Goal: Information Seeking & Learning: Compare options

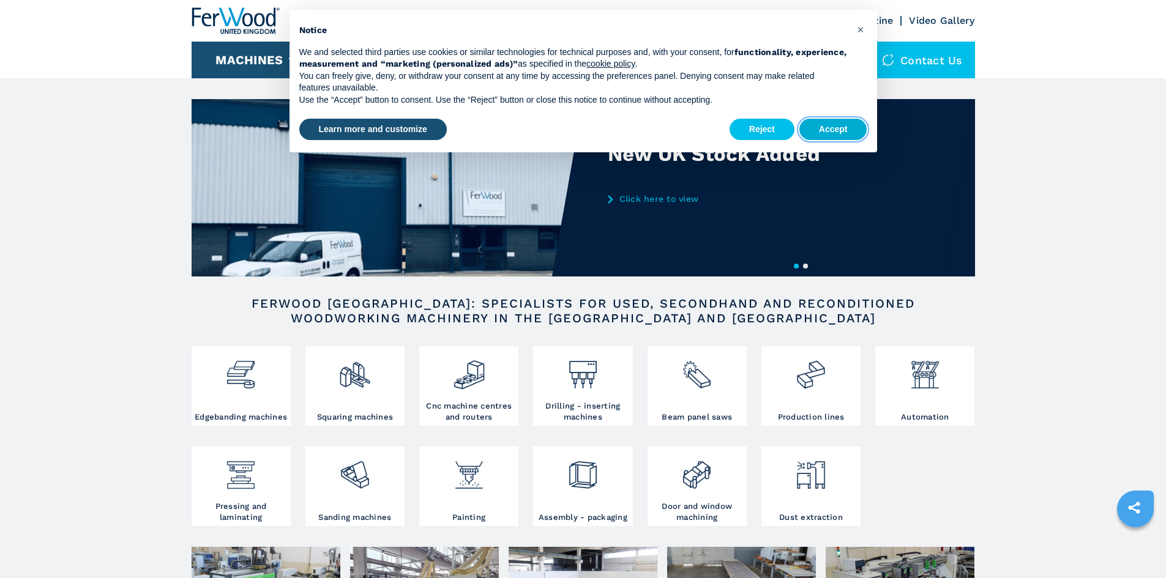
click at [851, 124] on button "Accept" at bounding box center [833, 130] width 68 height 22
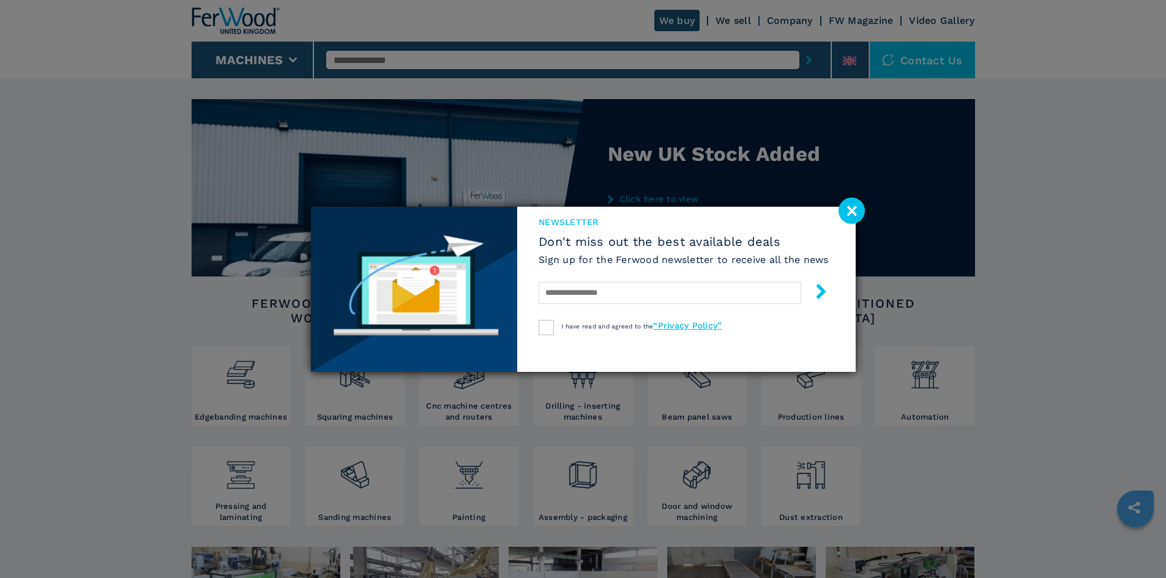
click at [854, 210] on image at bounding box center [851, 211] width 26 height 26
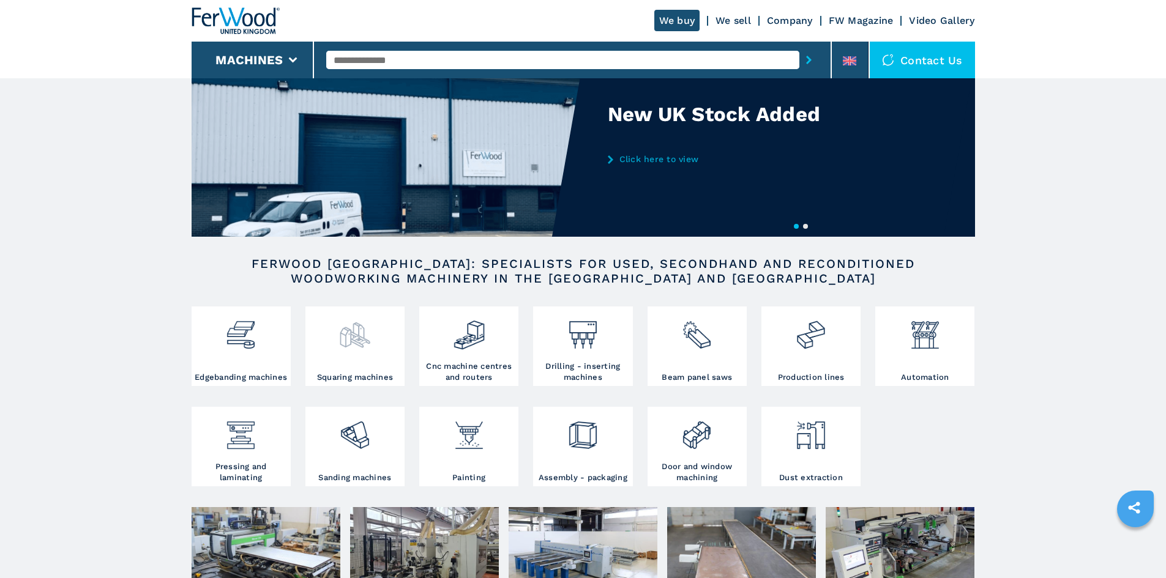
scroll to position [61, 0]
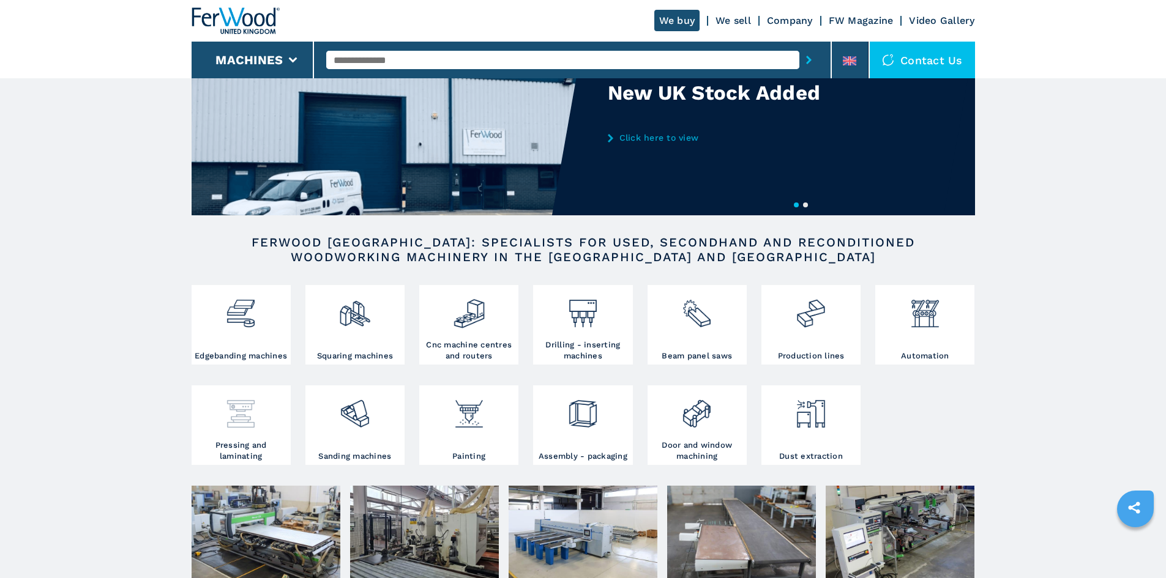
click at [240, 424] on img at bounding box center [241, 410] width 32 height 42
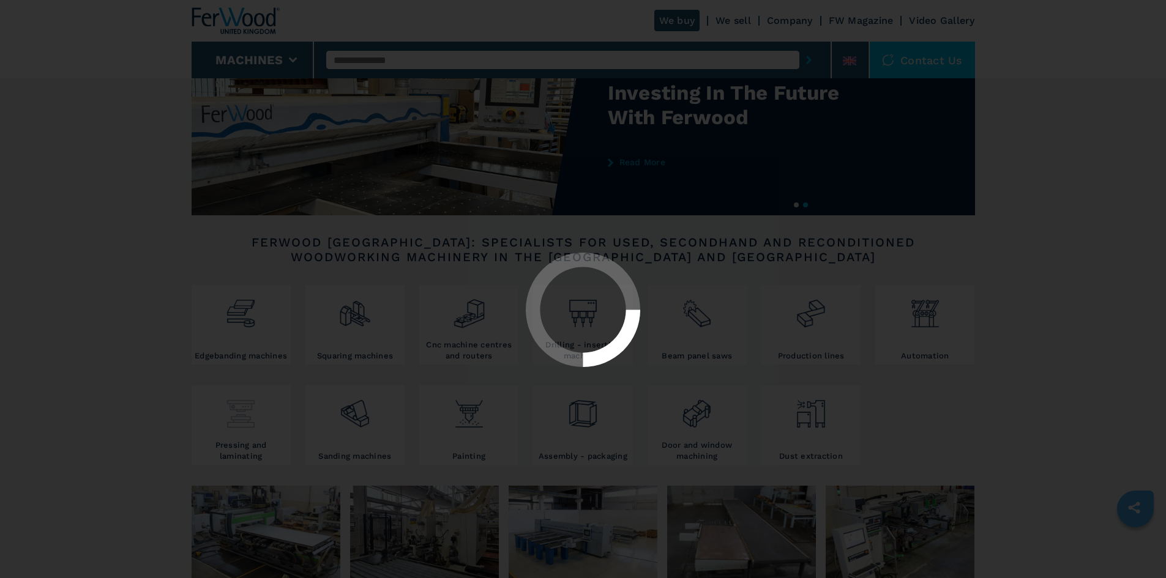
scroll to position [0, 0]
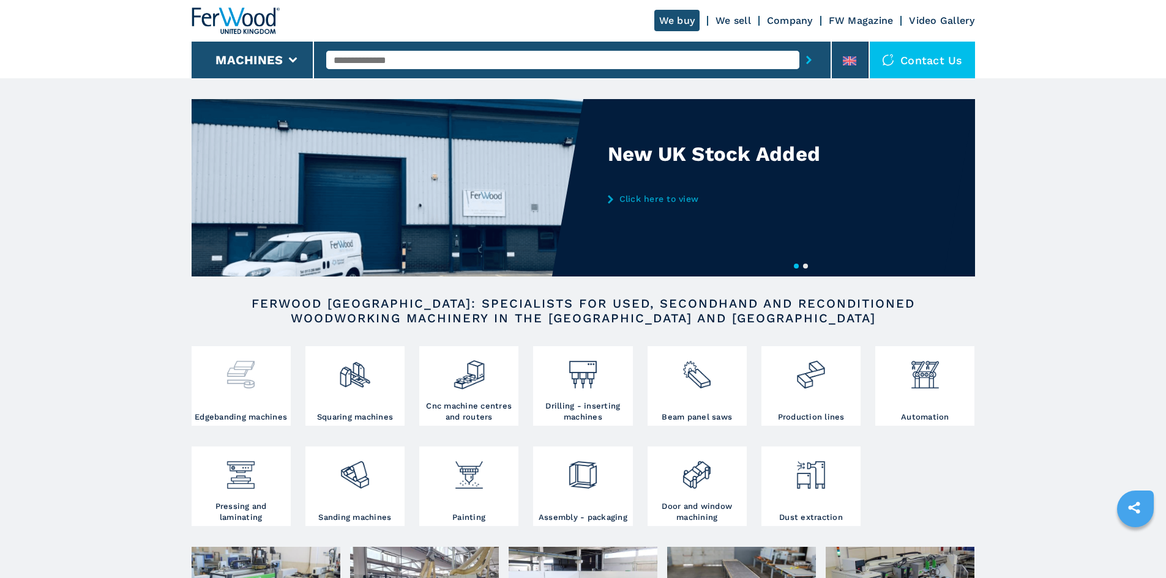
click at [250, 390] on img at bounding box center [241, 370] width 32 height 42
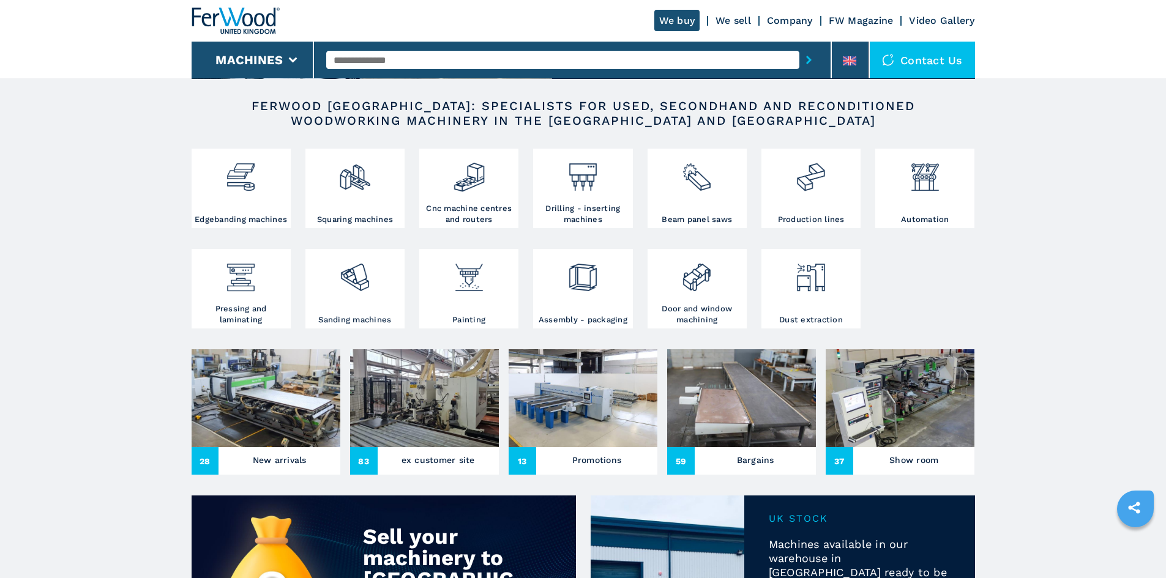
scroll to position [184, 0]
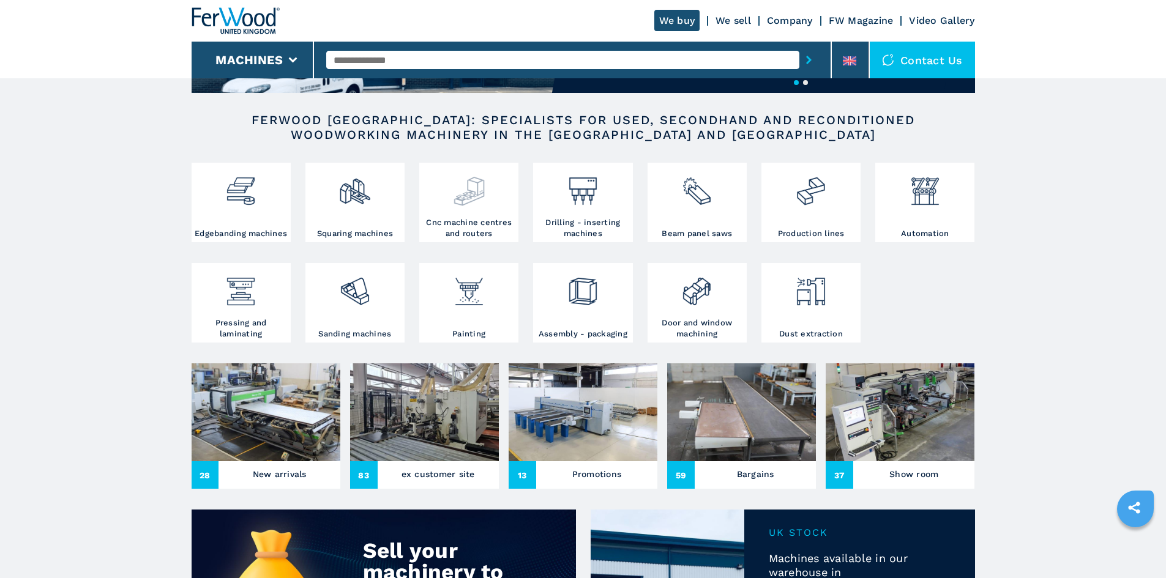
click at [492, 209] on div at bounding box center [468, 191] width 93 height 51
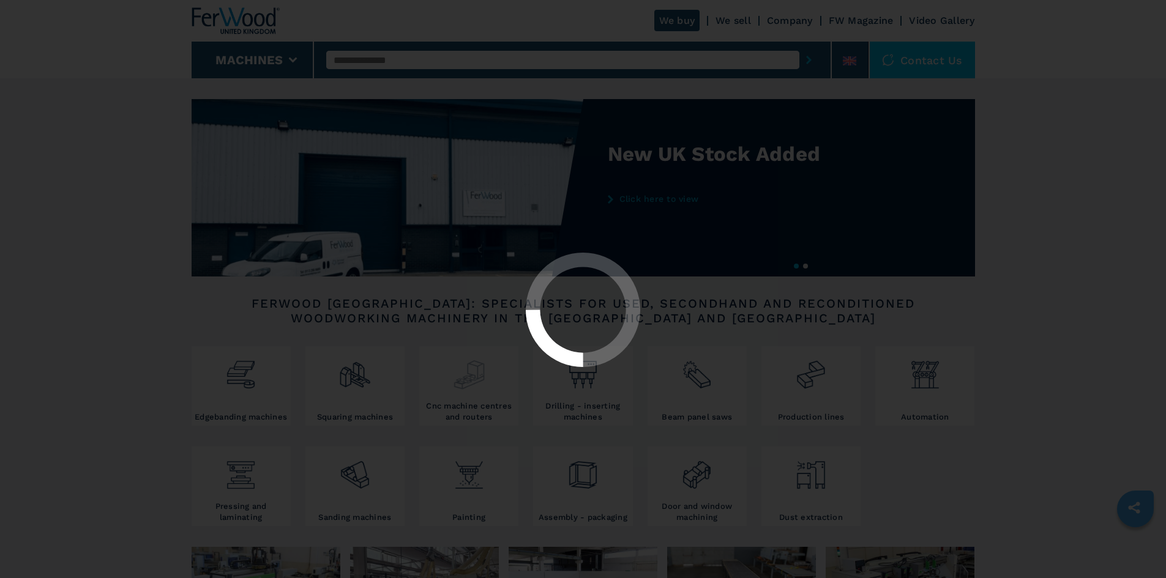
select select "**********"
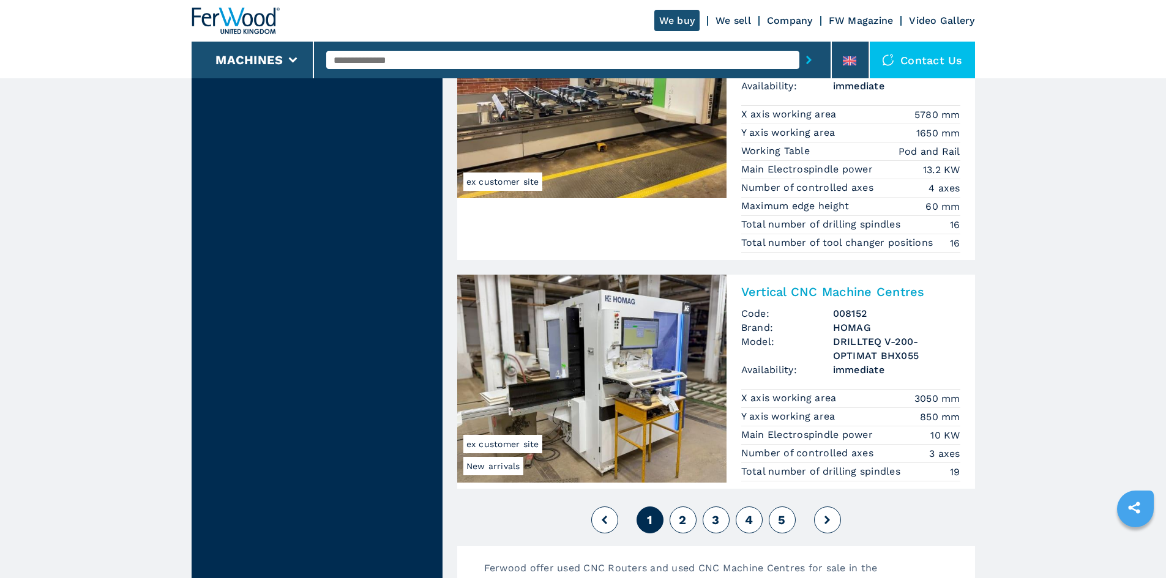
scroll to position [2815, 0]
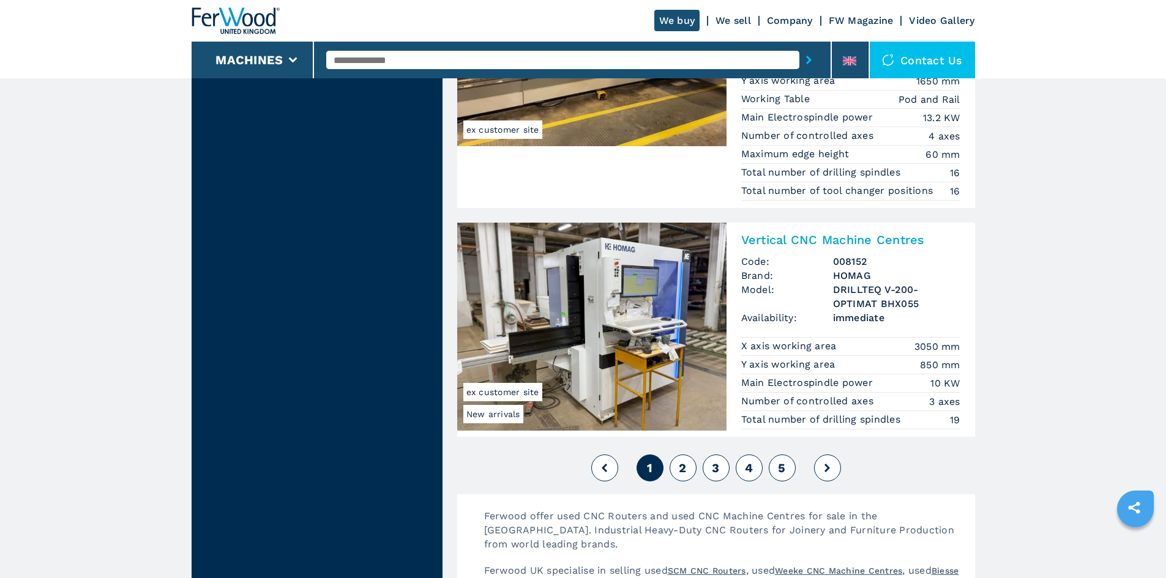
click at [685, 470] on span "2" at bounding box center [682, 468] width 7 height 15
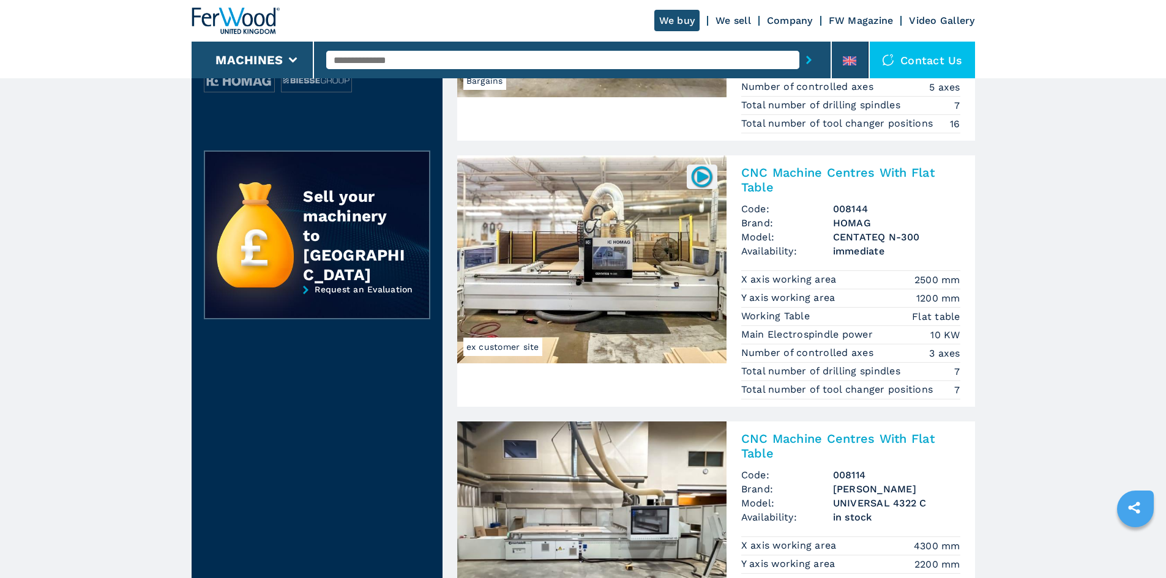
scroll to position [551, 0]
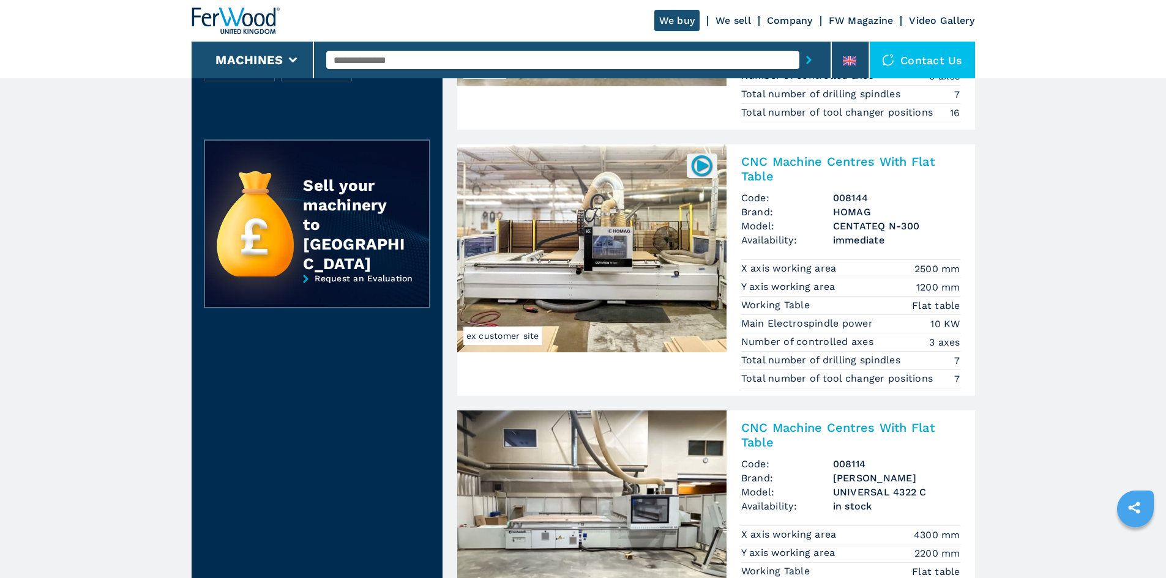
click at [707, 165] on img at bounding box center [702, 166] width 24 height 24
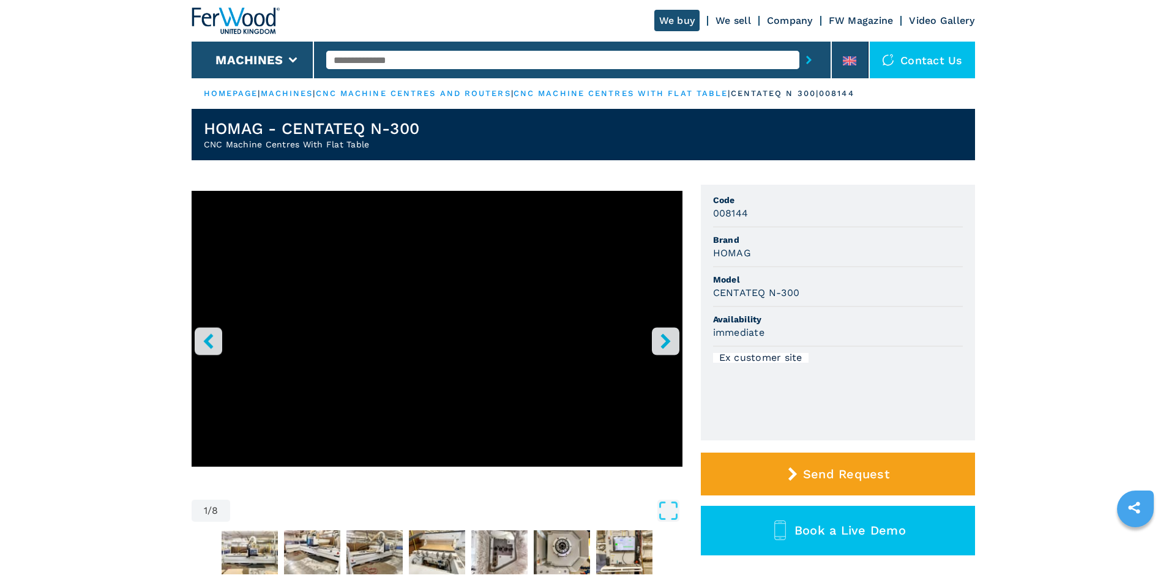
scroll to position [61, 0]
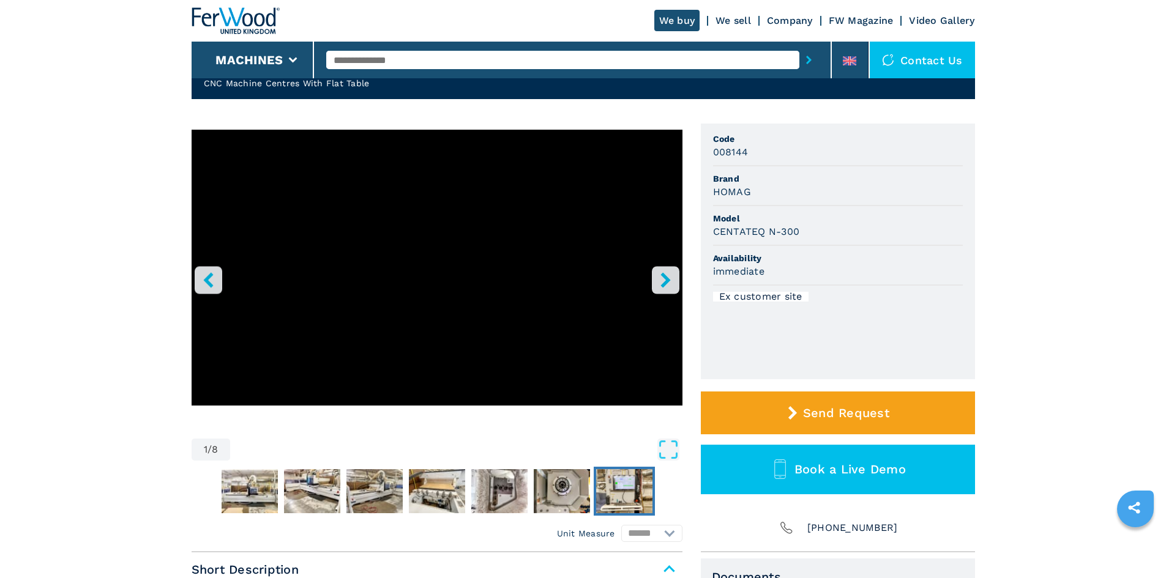
click at [624, 487] on img "Go to Slide 8" at bounding box center [624, 491] width 56 height 44
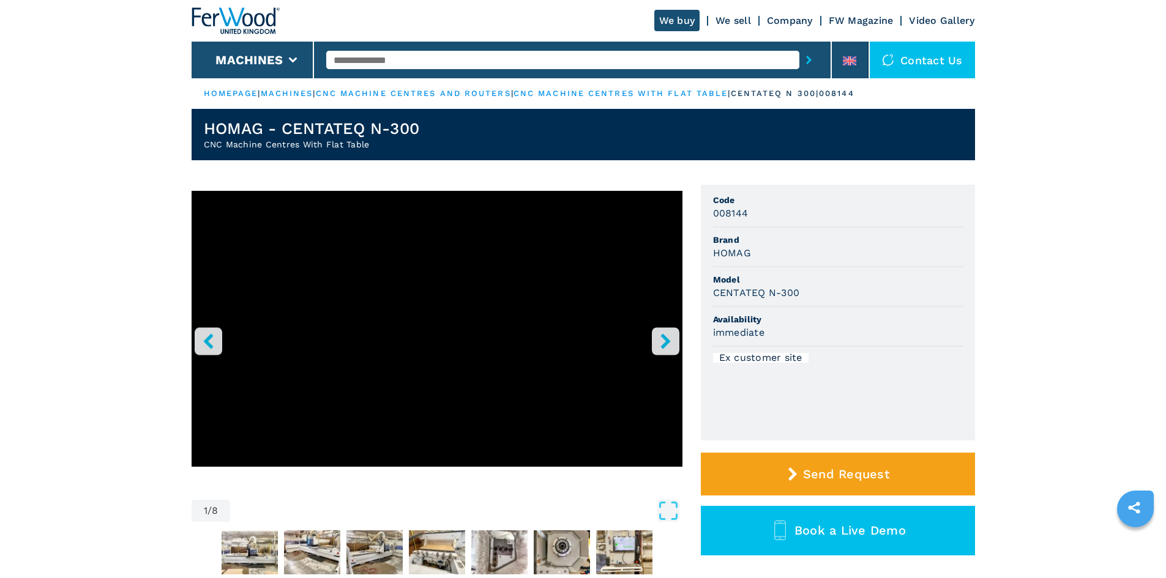
select select "**********"
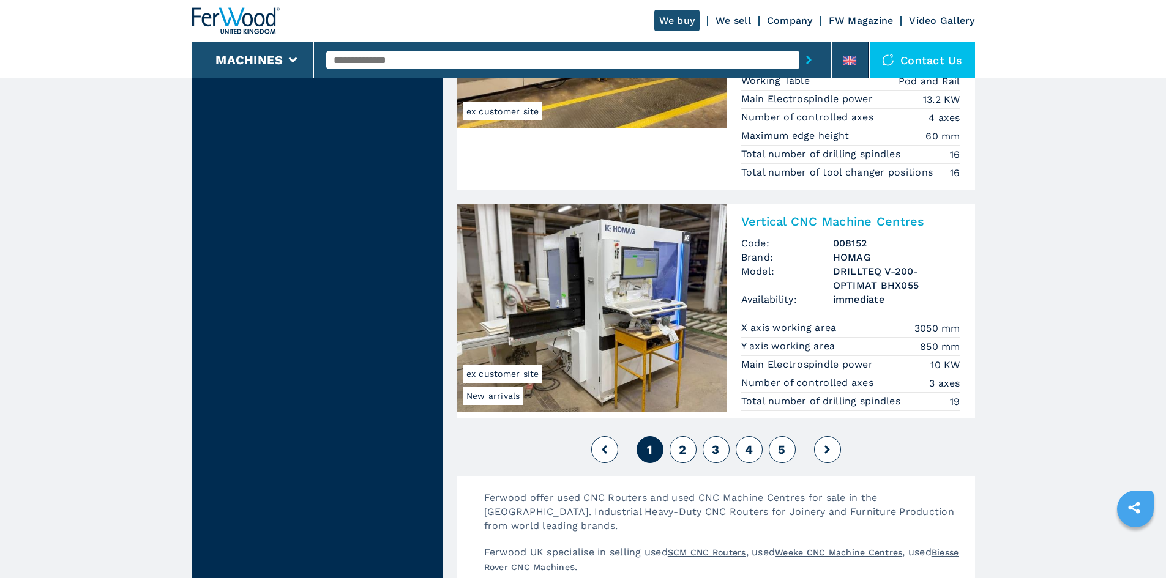
scroll to position [2876, 0]
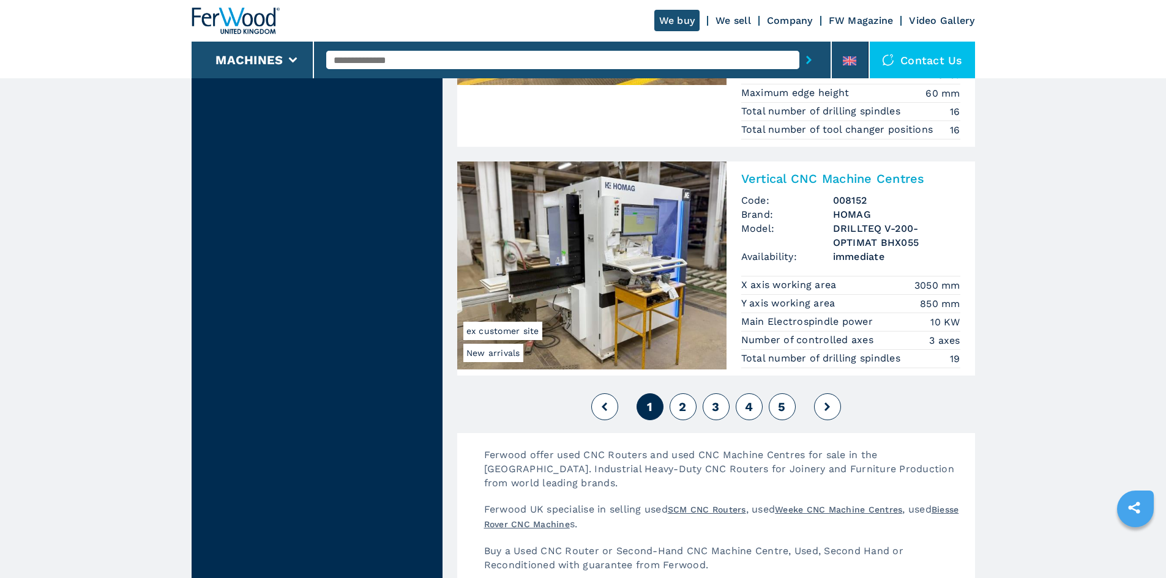
click at [681, 414] on button "2" at bounding box center [682, 406] width 27 height 27
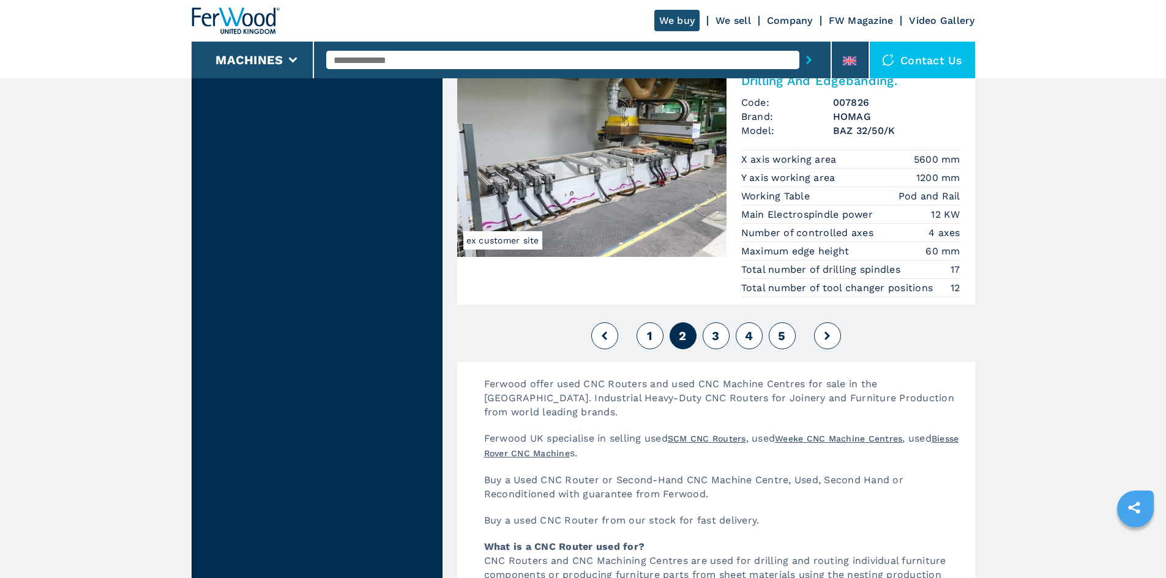
scroll to position [3121, 0]
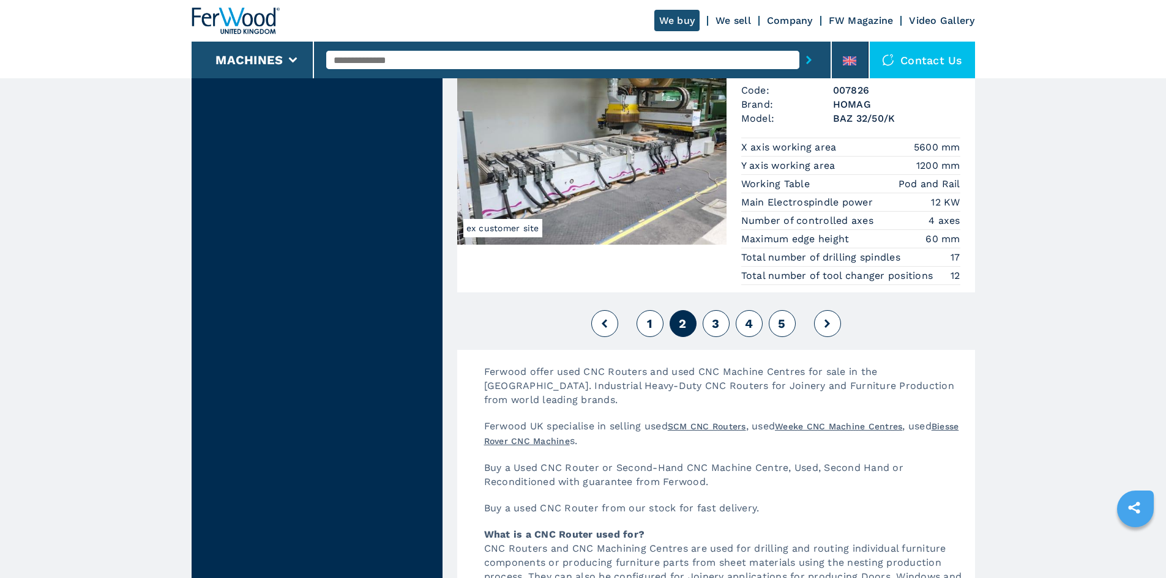
click at [717, 326] on span "3" at bounding box center [715, 323] width 7 height 15
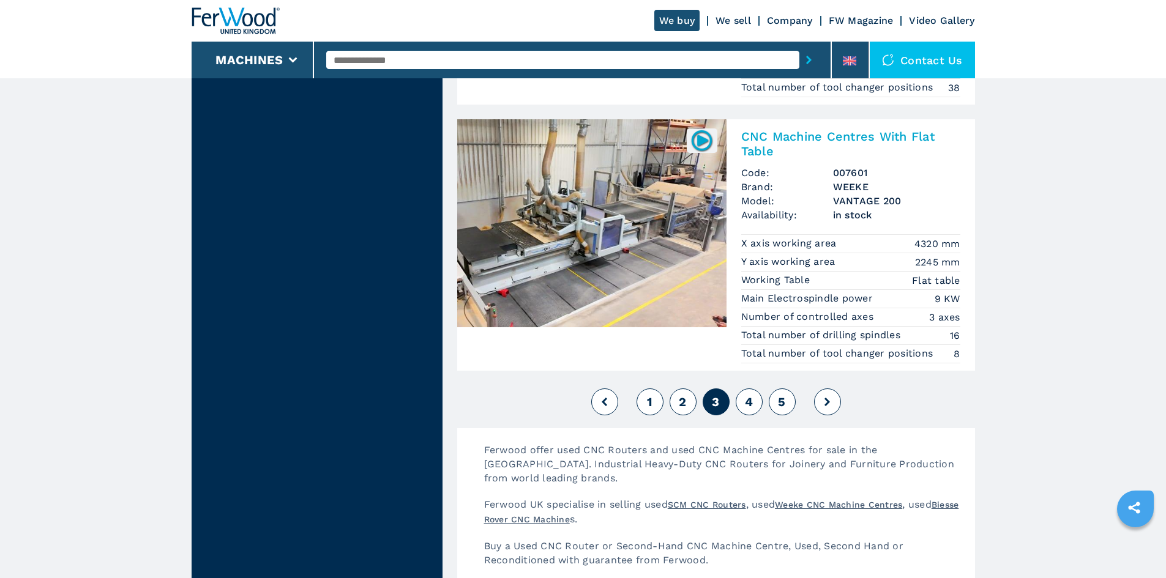
scroll to position [2998, 0]
click at [753, 403] on button "4" at bounding box center [749, 400] width 27 height 27
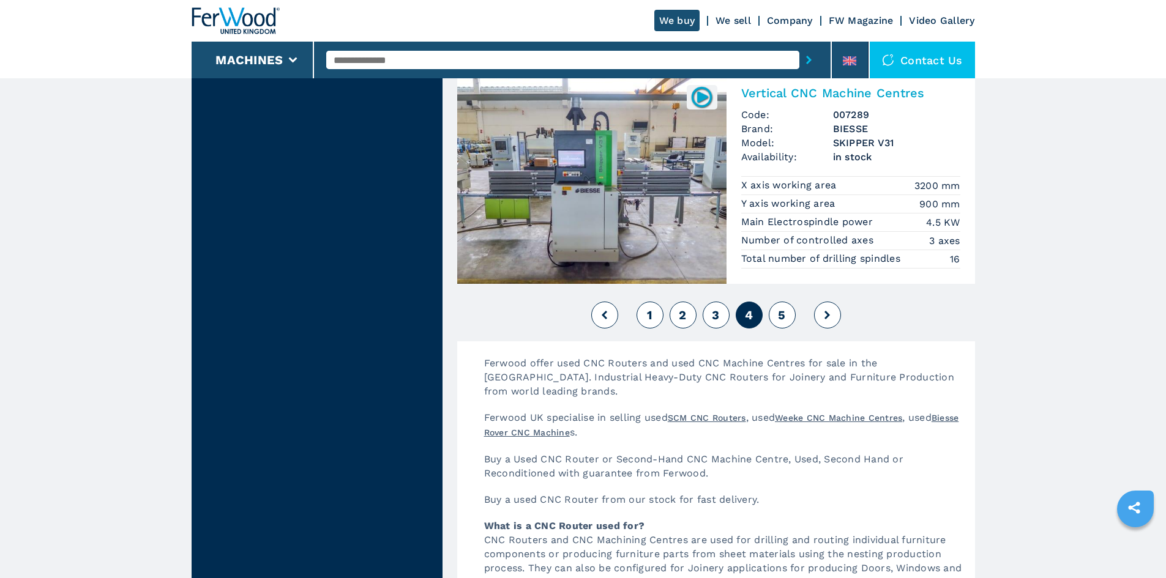
scroll to position [2998, 0]
click at [784, 320] on span "5" at bounding box center [781, 314] width 7 height 15
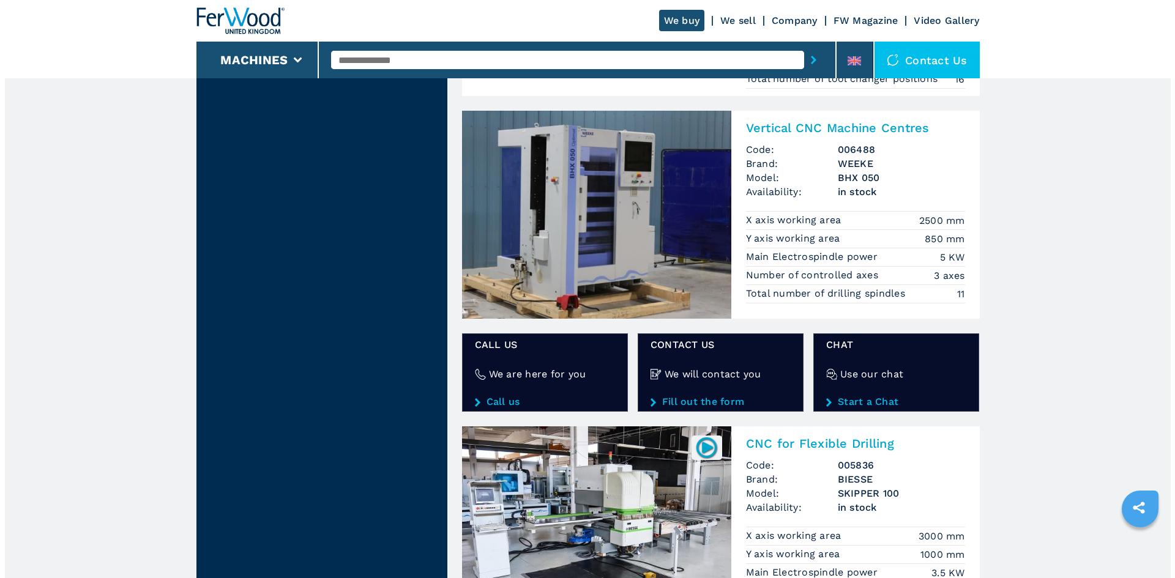
scroll to position [1469, 0]
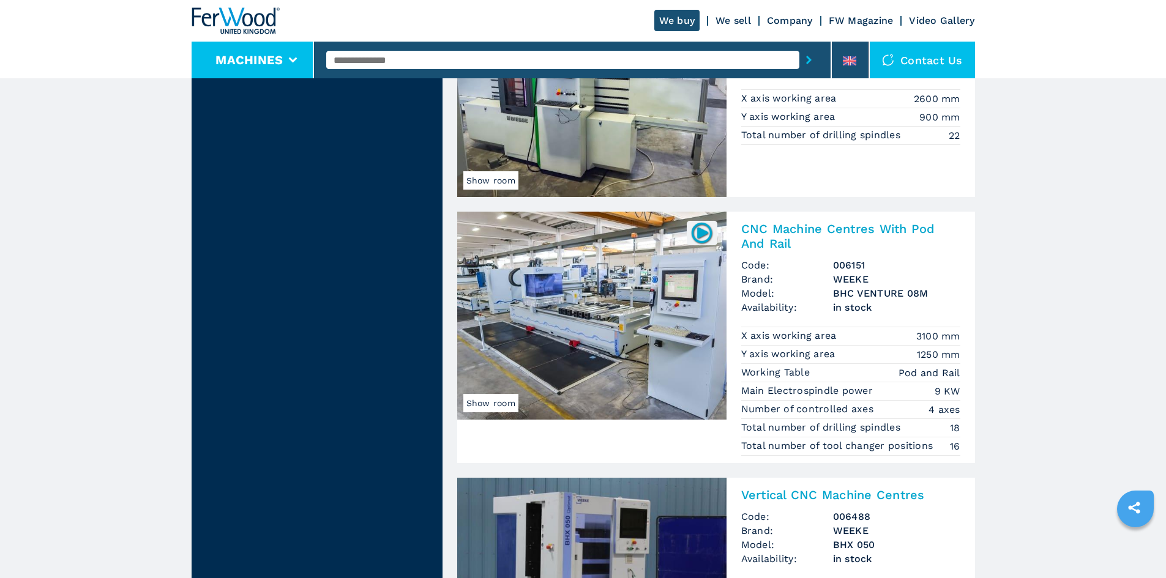
click at [275, 60] on button "Machines" at bounding box center [248, 60] width 67 height 15
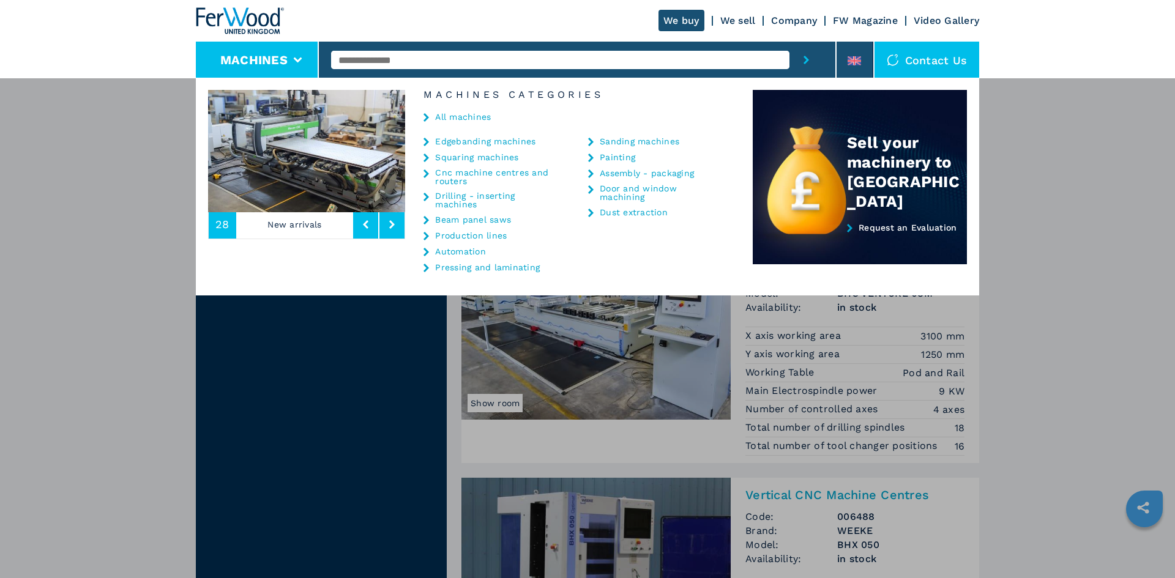
click at [625, 208] on link "Dust extraction" at bounding box center [634, 212] width 68 height 9
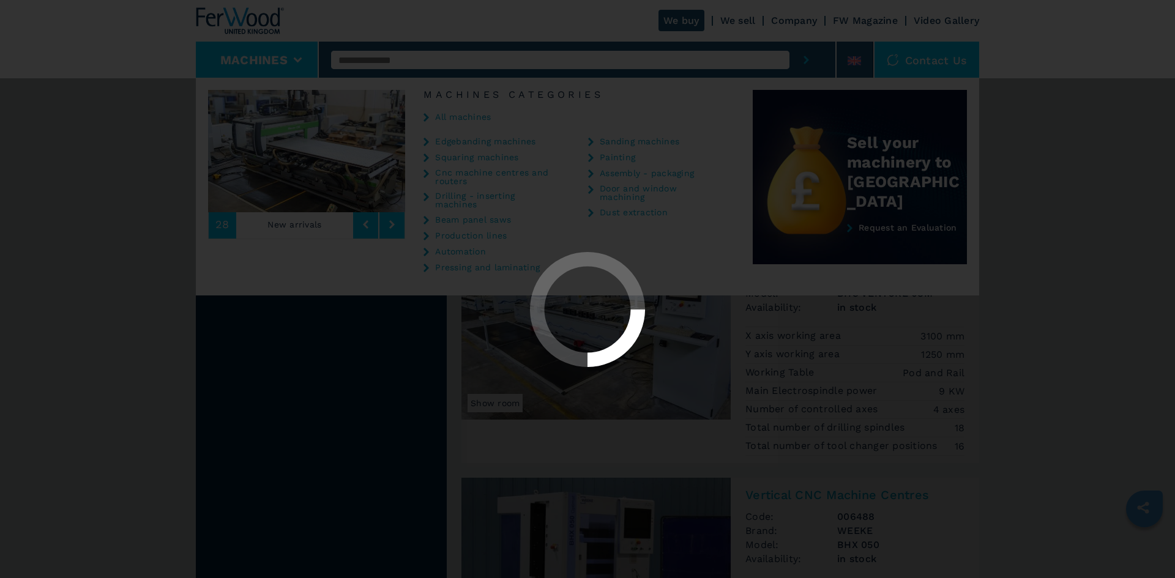
scroll to position [0, 0]
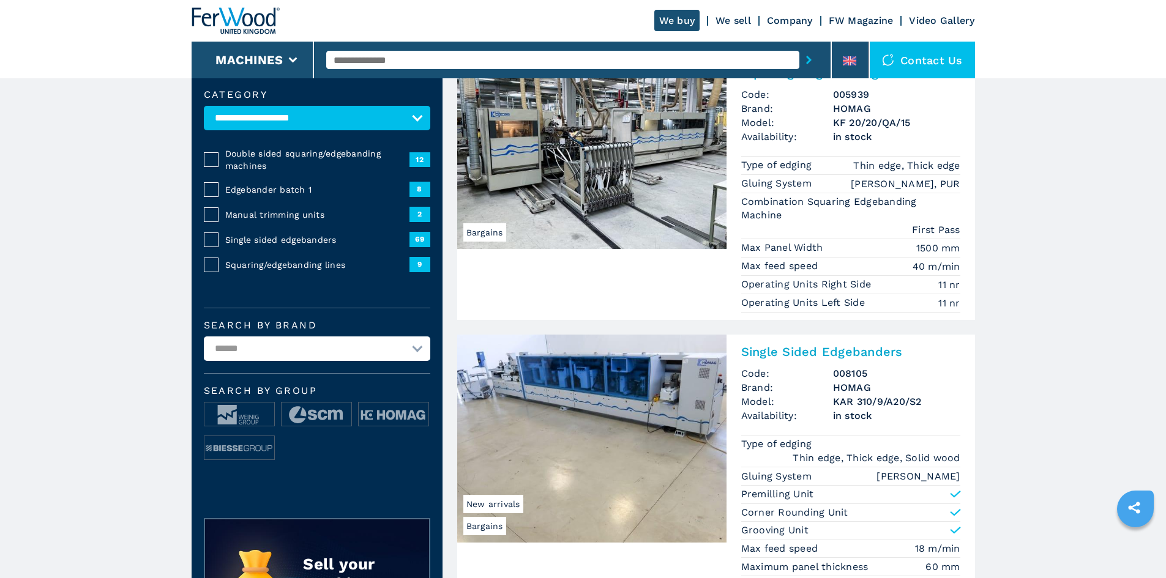
scroll to position [122, 0]
click at [373, 357] on select "**********" at bounding box center [317, 348] width 226 height 24
click at [377, 354] on select "**********" at bounding box center [317, 348] width 226 height 24
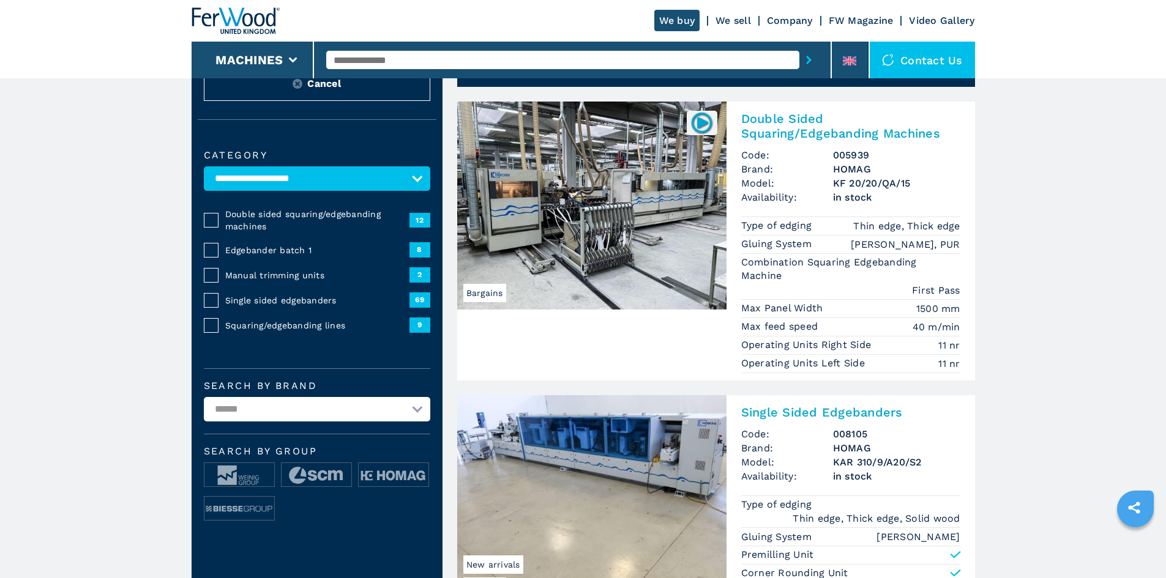
scroll to position [0, 0]
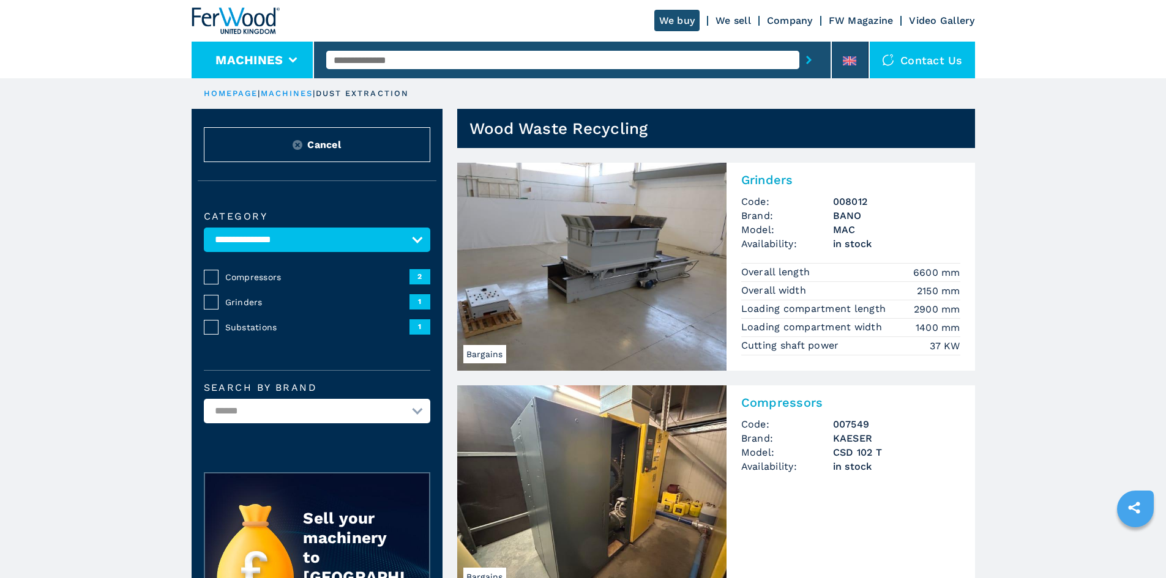
click at [289, 64] on li "Machines" at bounding box center [253, 60] width 123 height 37
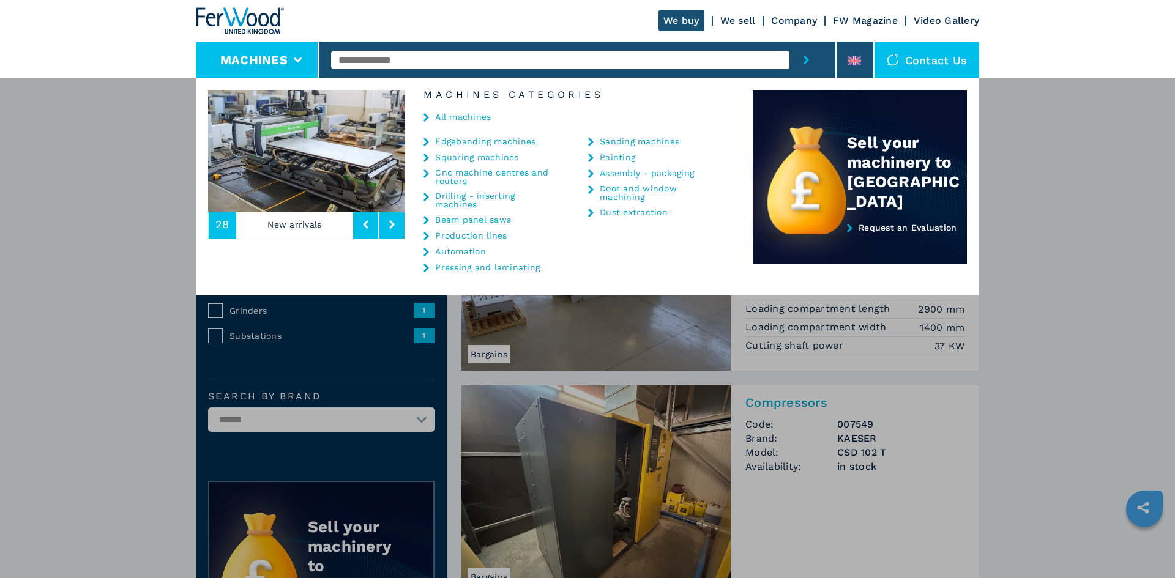
click at [461, 254] on link "Automation" at bounding box center [460, 251] width 51 height 9
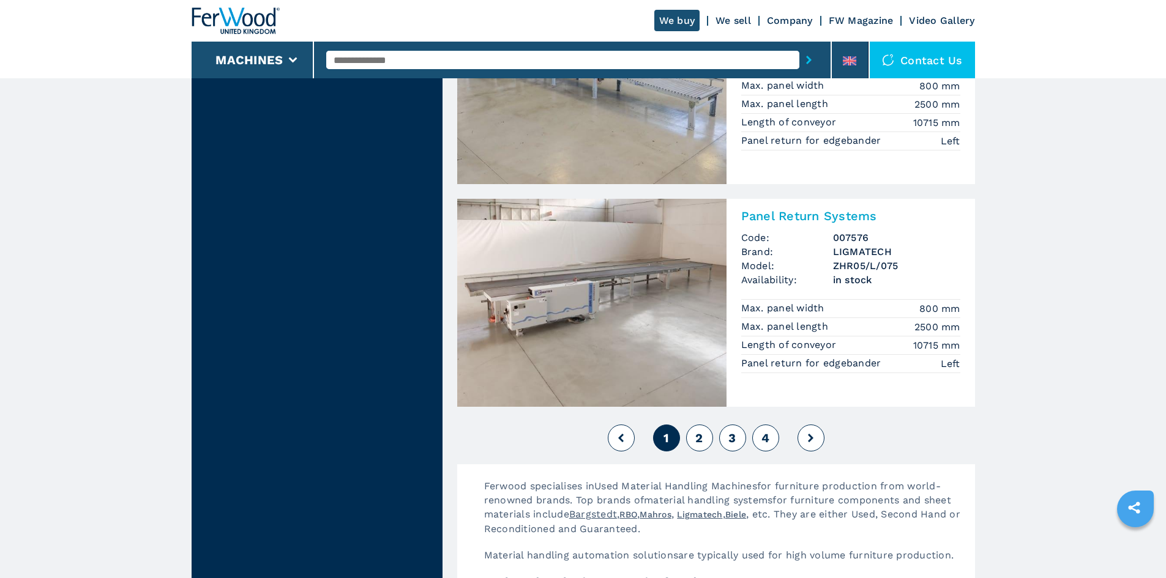
scroll to position [2631, 0]
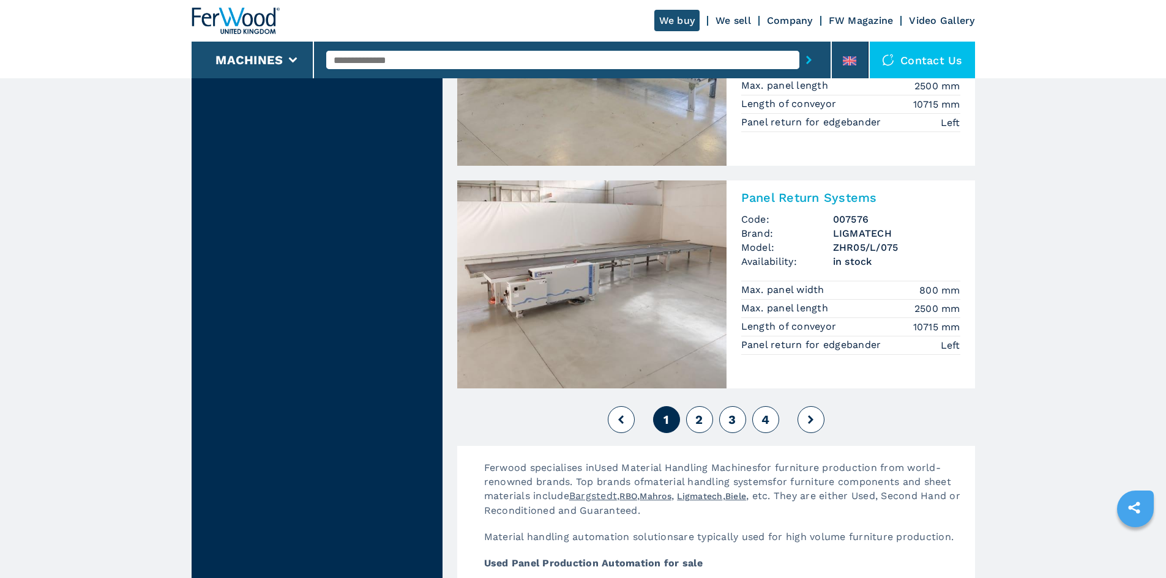
click at [703, 423] on button "2" at bounding box center [699, 419] width 27 height 27
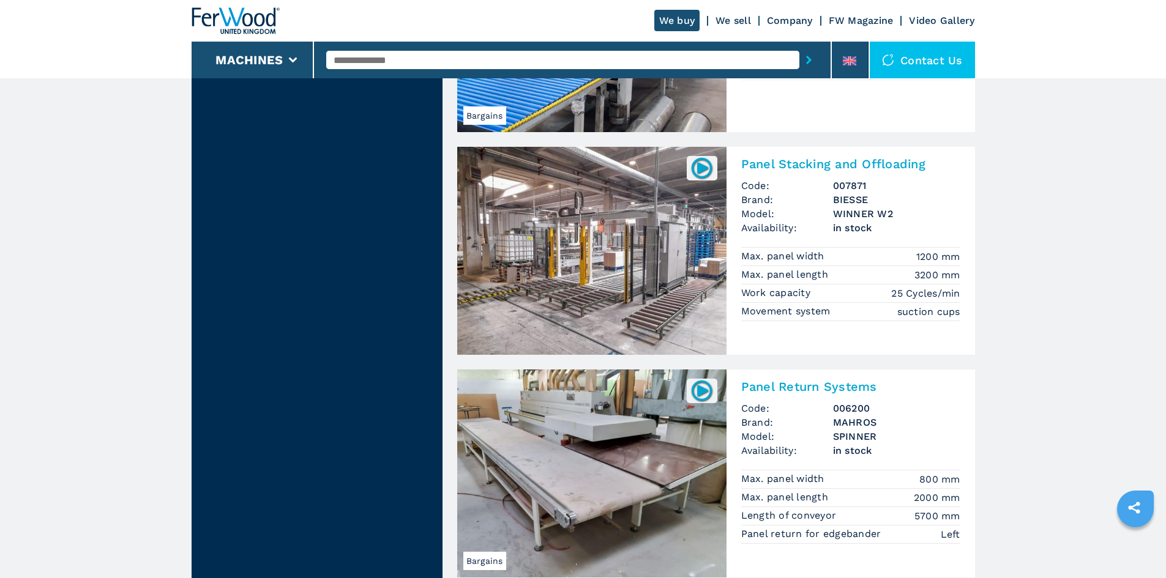
scroll to position [2509, 0]
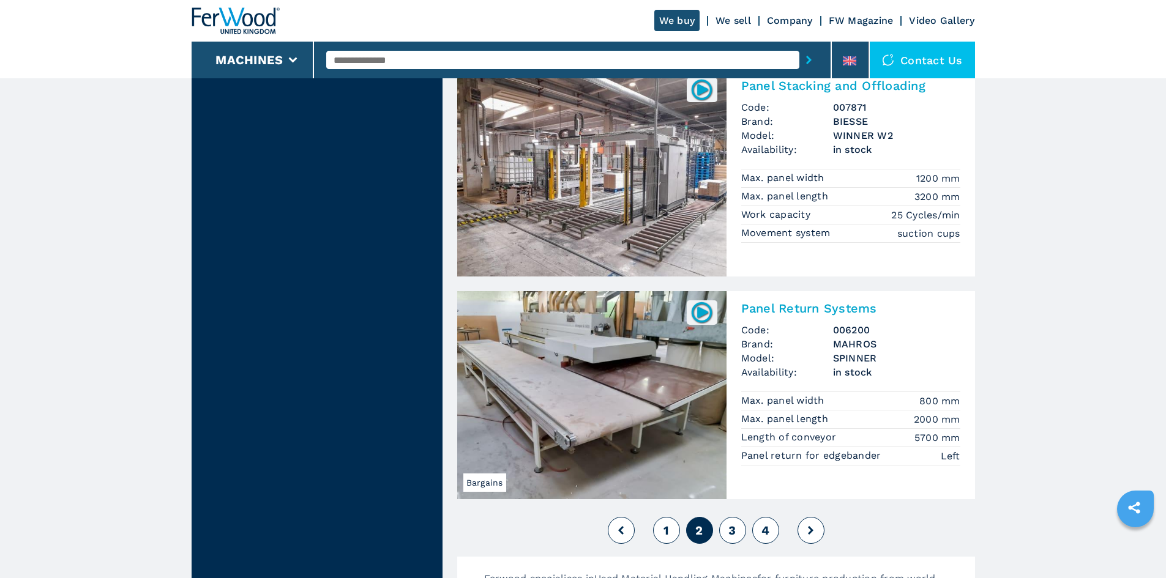
click at [737, 531] on button "3" at bounding box center [732, 530] width 27 height 27
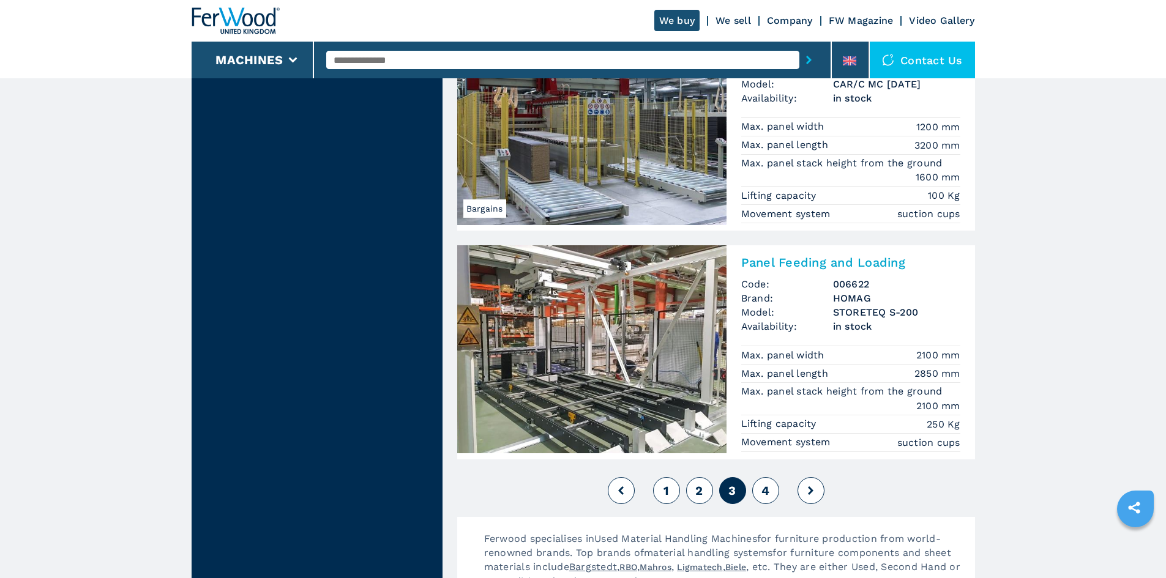
scroll to position [2631, 0]
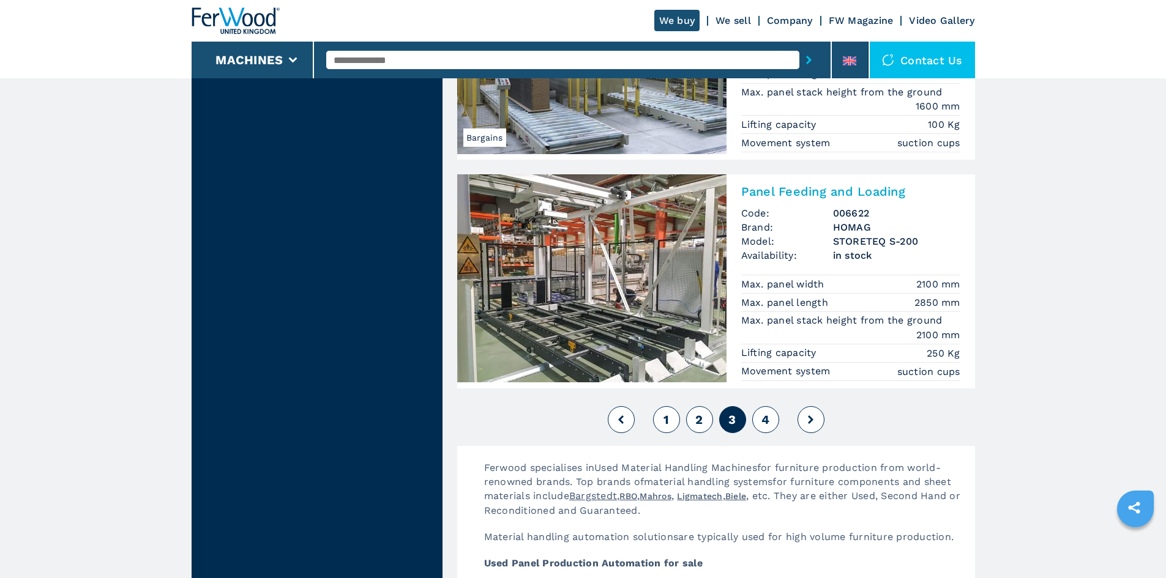
click at [768, 422] on span "4" at bounding box center [765, 419] width 8 height 15
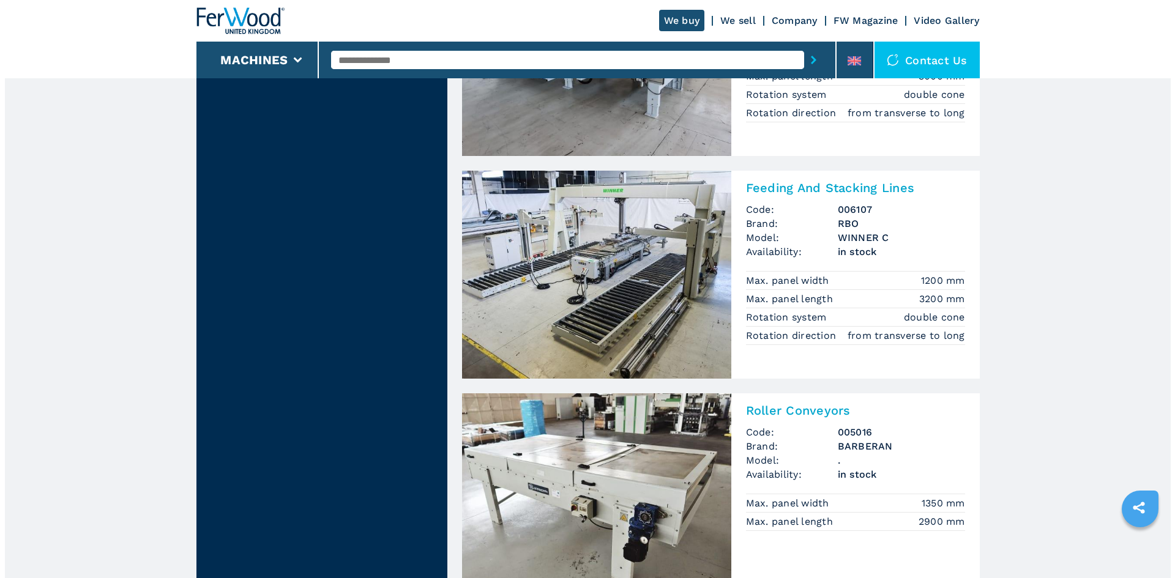
scroll to position [2019, 0]
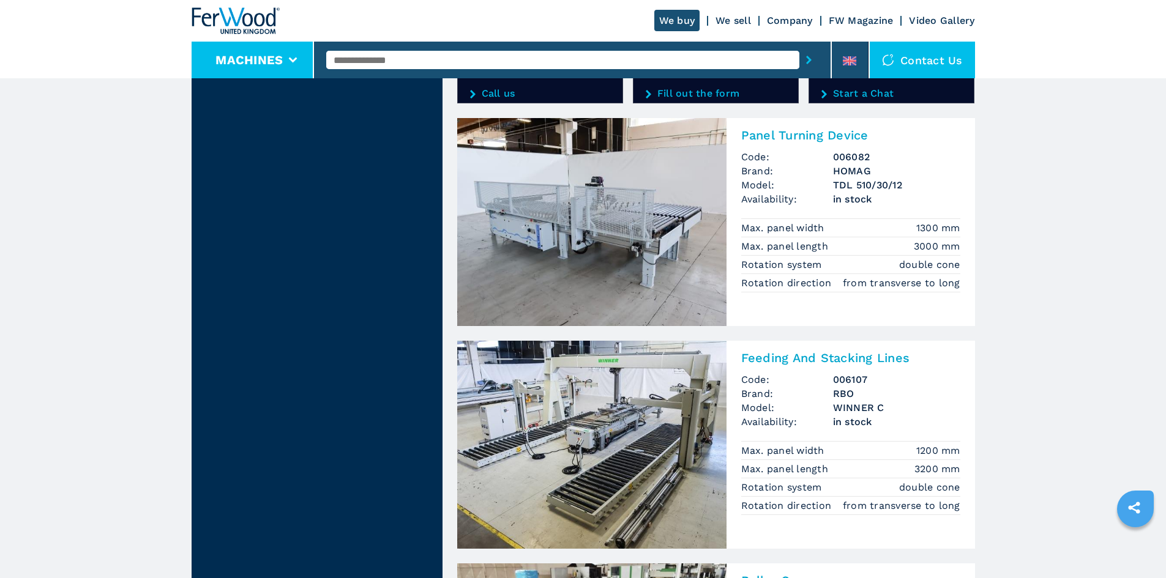
click at [290, 64] on li "Machines" at bounding box center [253, 60] width 123 height 37
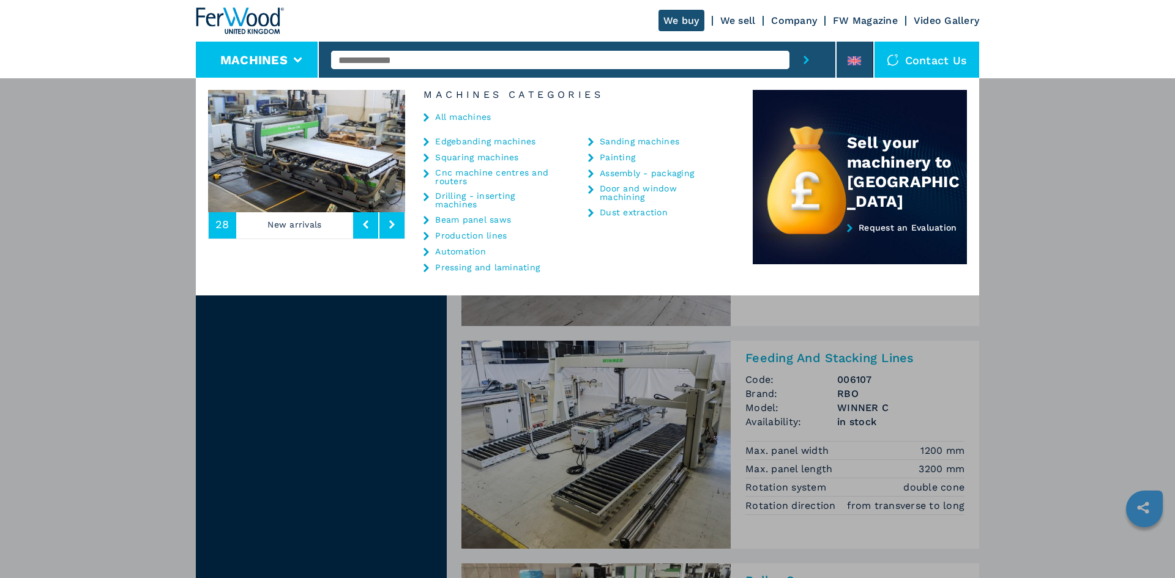
click at [480, 217] on link "Beam panel saws" at bounding box center [473, 219] width 76 height 9
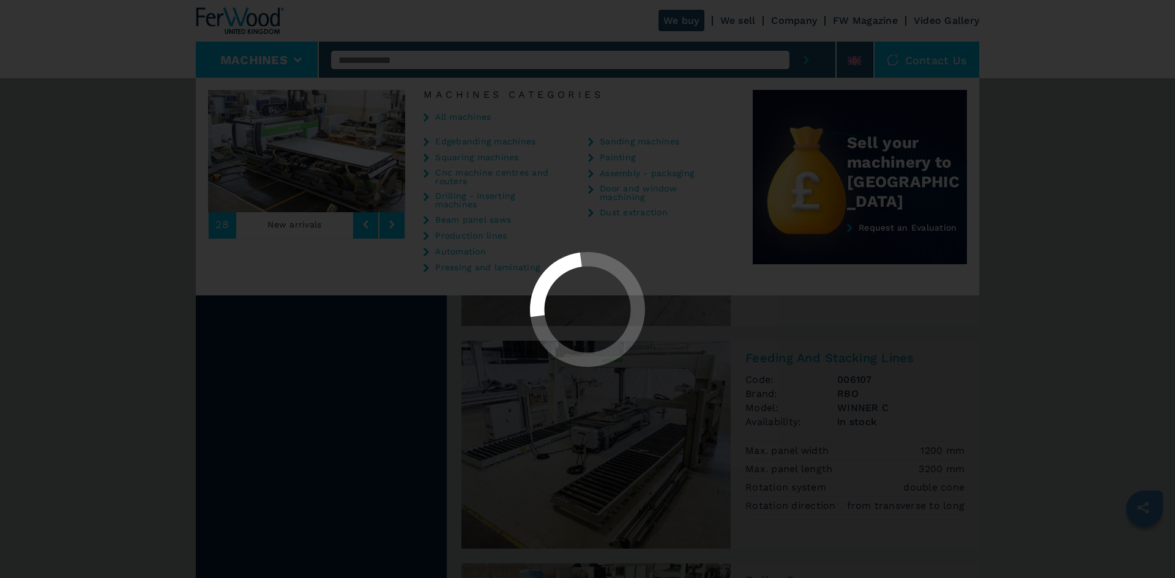
select select "**********"
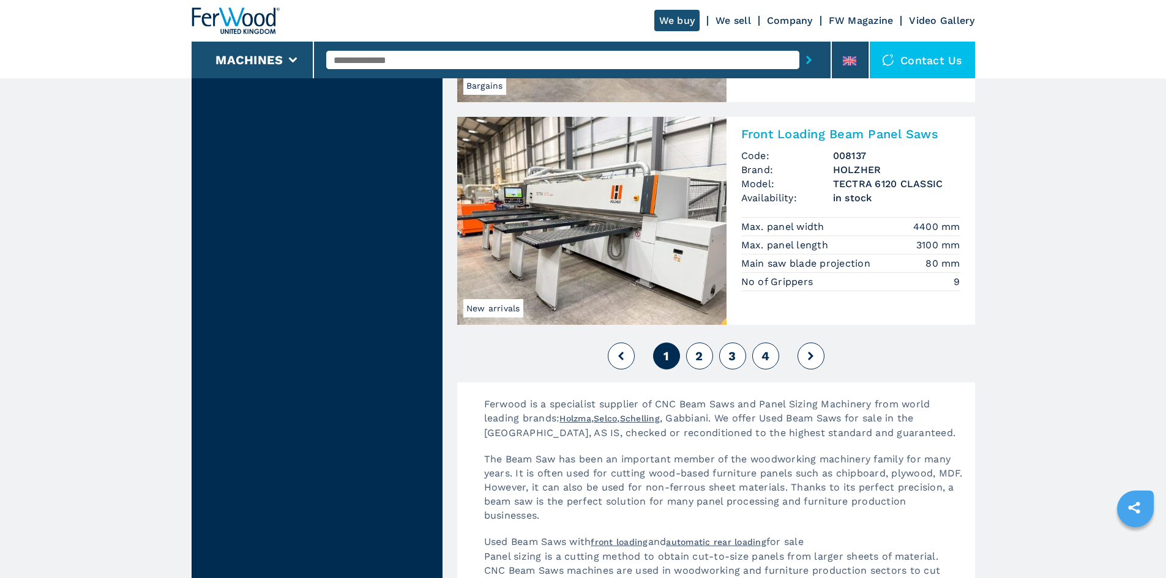
scroll to position [2815, 0]
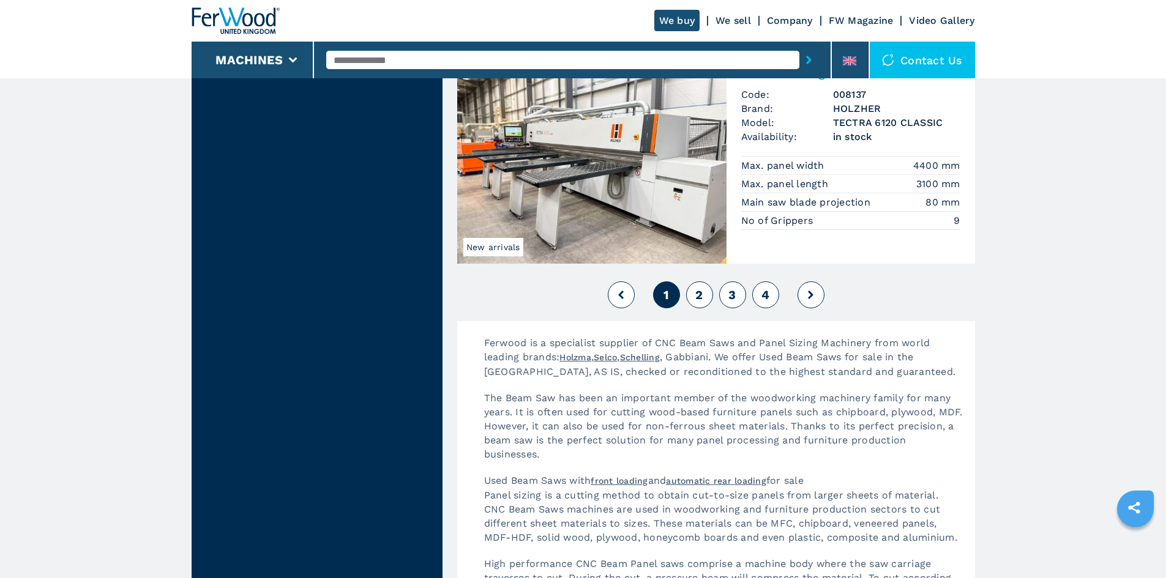
click at [705, 296] on button "2" at bounding box center [699, 294] width 27 height 27
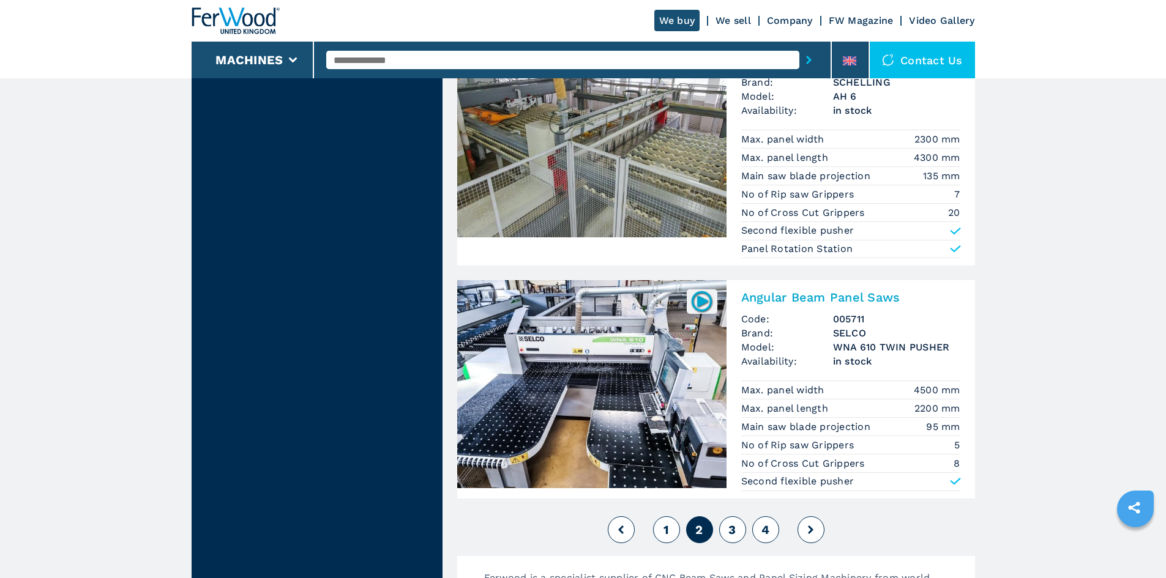
scroll to position [2631, 0]
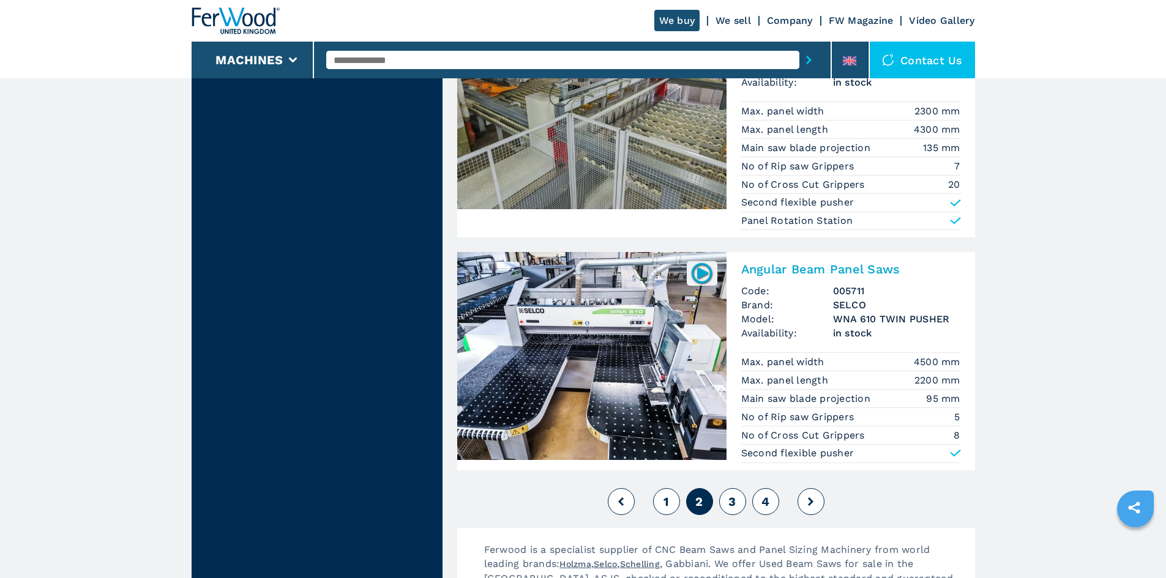
click at [736, 503] on span "3" at bounding box center [731, 501] width 7 height 15
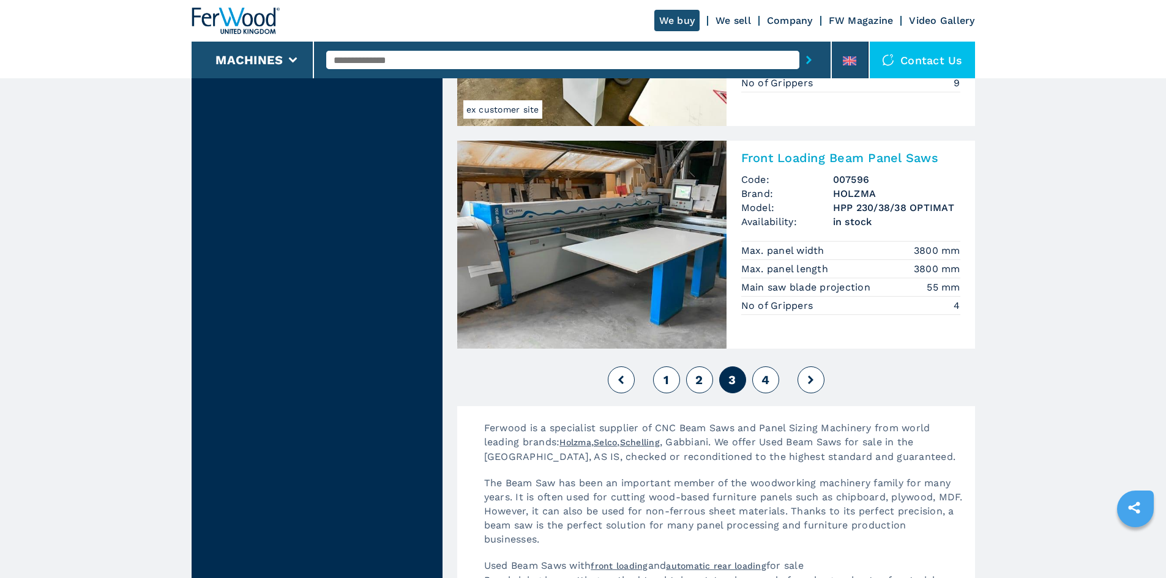
scroll to position [2692, 0]
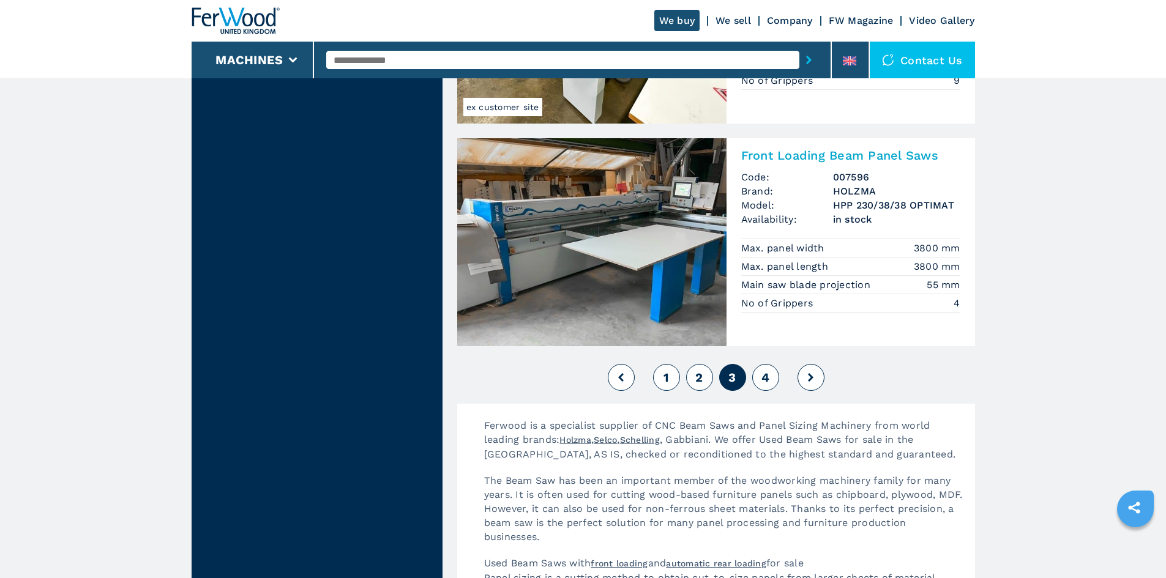
click at [770, 379] on button "4" at bounding box center [765, 377] width 27 height 27
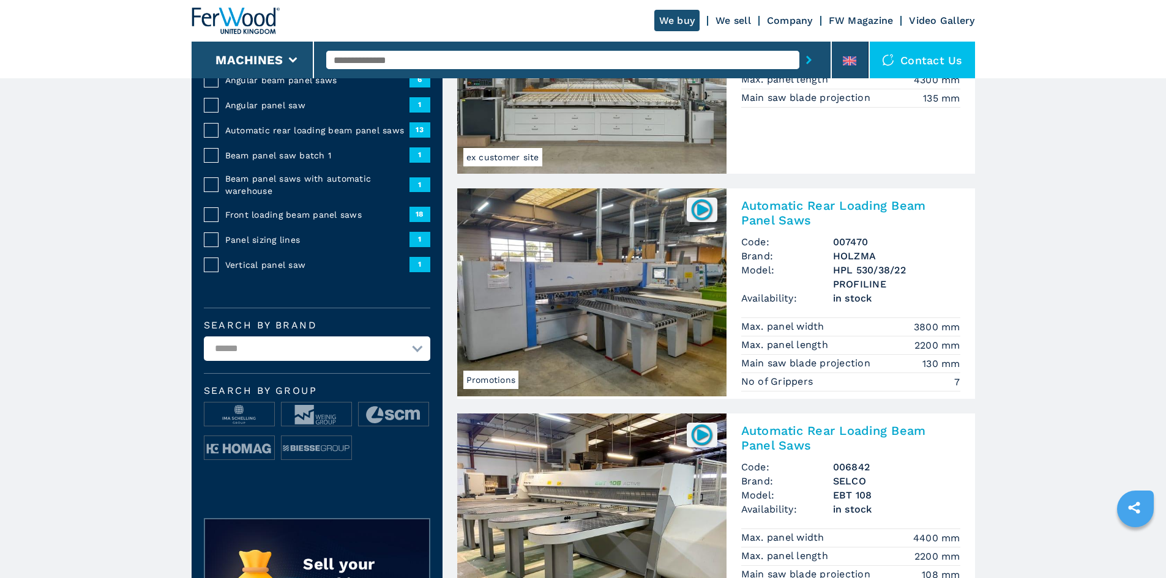
scroll to position [245, 0]
